Goal: Task Accomplishment & Management: Use online tool/utility

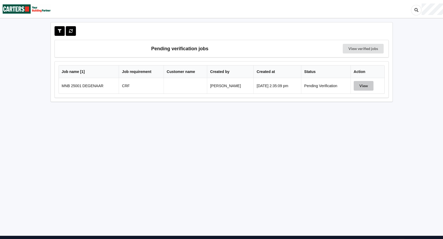
click at [369, 87] on button "View" at bounding box center [364, 86] width 20 height 10
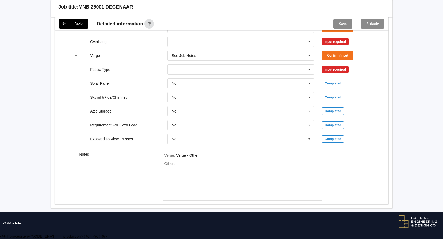
scroll to position [240, 0]
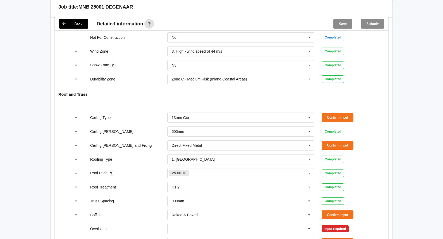
scroll to position [241, 0]
click at [332, 116] on button "Confirm input" at bounding box center [338, 117] width 32 height 9
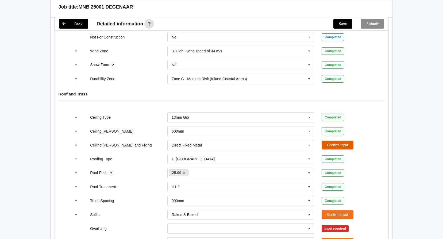
click at [333, 147] on button "Confirm input" at bounding box center [338, 145] width 32 height 9
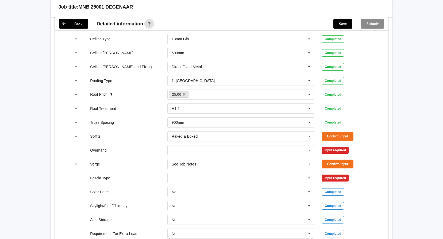
scroll to position [321, 0]
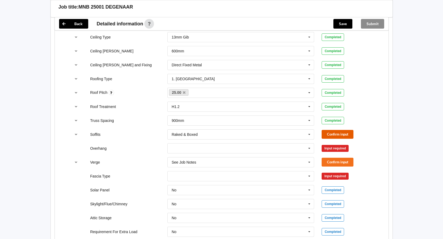
click at [330, 136] on button "Confirm input" at bounding box center [338, 134] width 32 height 9
click at [308, 149] on icon at bounding box center [309, 149] width 8 height 10
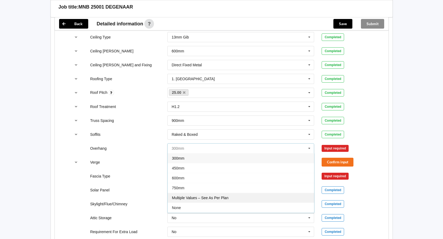
scroll to position [10, 0]
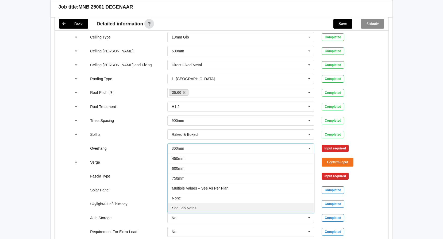
click at [282, 207] on div "See Job Notes" at bounding box center [241, 208] width 147 height 10
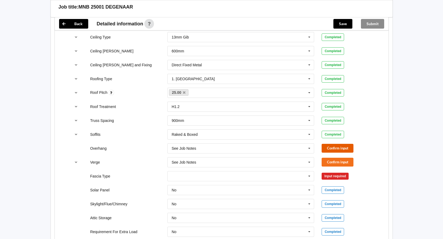
click at [344, 148] on button "Confirm input" at bounding box center [338, 148] width 32 height 9
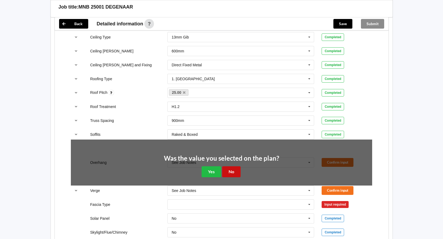
click at [237, 174] on button "No" at bounding box center [231, 171] width 18 height 11
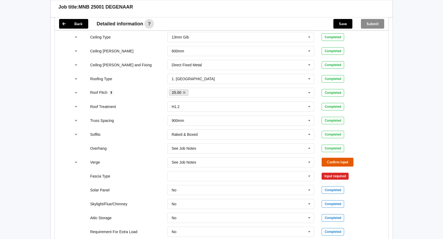
click at [344, 162] on button "Confirm input" at bounding box center [338, 162] width 32 height 9
click at [309, 174] on icon at bounding box center [309, 176] width 8 height 10
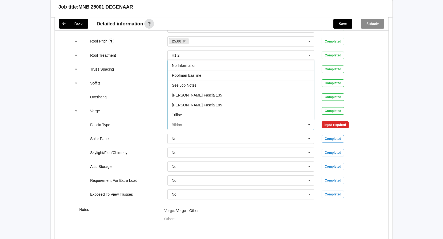
scroll to position [375, 0]
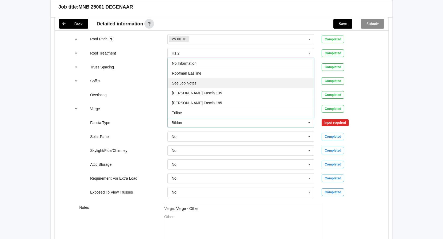
click at [275, 82] on div "See Job Notes" at bounding box center [241, 83] width 147 height 10
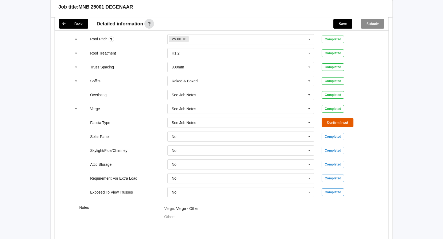
click at [337, 122] on button "Confirm input" at bounding box center [338, 122] width 32 height 9
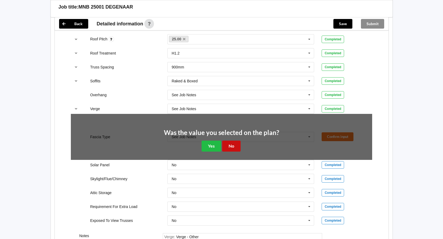
click at [230, 147] on button "No" at bounding box center [231, 146] width 18 height 11
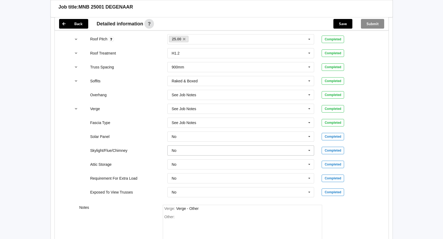
click at [304, 152] on input "text" at bounding box center [241, 151] width 147 height 10
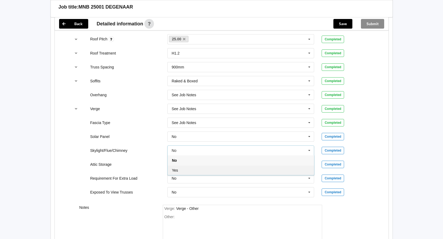
click at [295, 171] on div "Yes" at bounding box center [241, 170] width 147 height 10
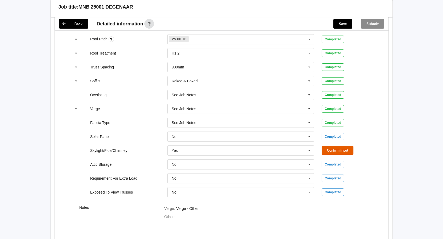
click at [326, 147] on button "Confirm input" at bounding box center [338, 150] width 32 height 9
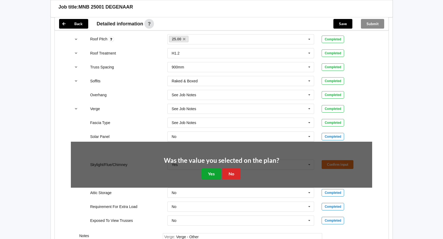
click at [209, 173] on button "Yes" at bounding box center [212, 174] width 20 height 11
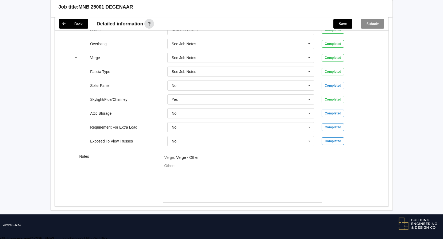
scroll to position [428, 0]
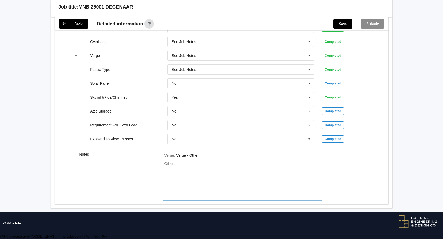
click at [185, 166] on div "Other:" at bounding box center [243, 180] width 156 height 37
click at [343, 25] on button "Save" at bounding box center [343, 24] width 19 height 10
click at [375, 23] on button "Submit" at bounding box center [372, 24] width 23 height 10
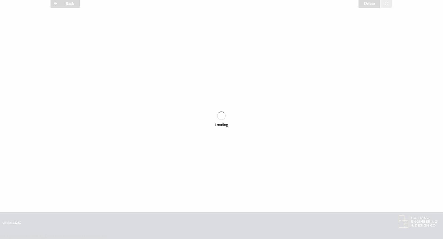
scroll to position [403, 0]
